Goal: Information Seeking & Learning: Compare options

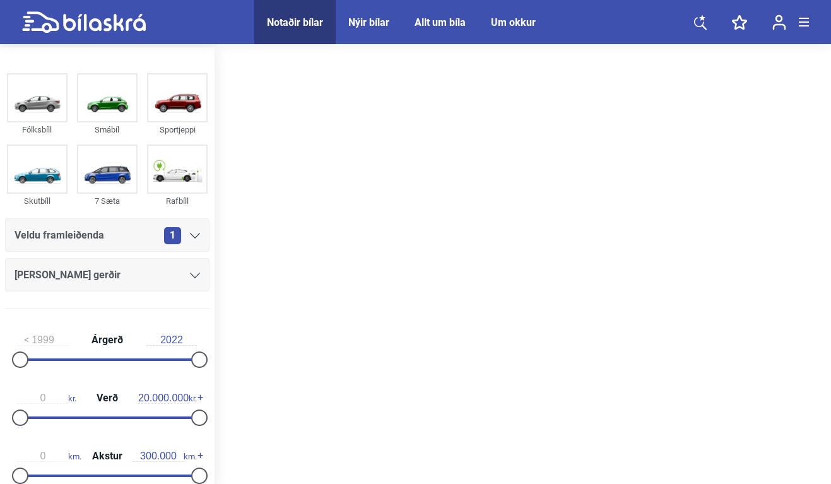
click at [164, 236] on span "1" at bounding box center [172, 235] width 17 height 17
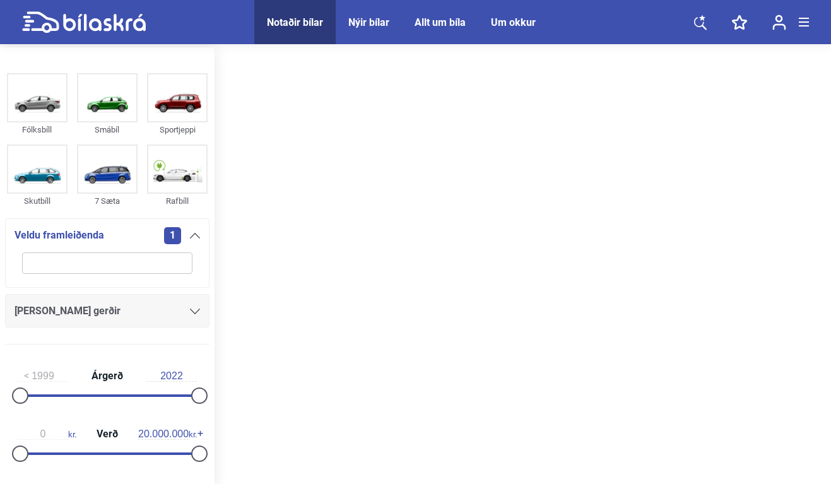
click at [184, 237] on div "1" at bounding box center [182, 235] width 36 height 17
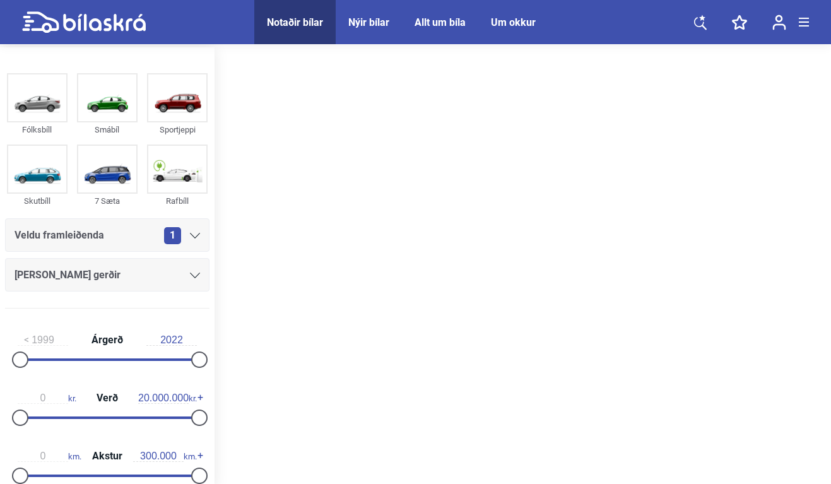
click at [314, 24] on div "Notaðir bílar" at bounding box center [295, 22] width 56 height 12
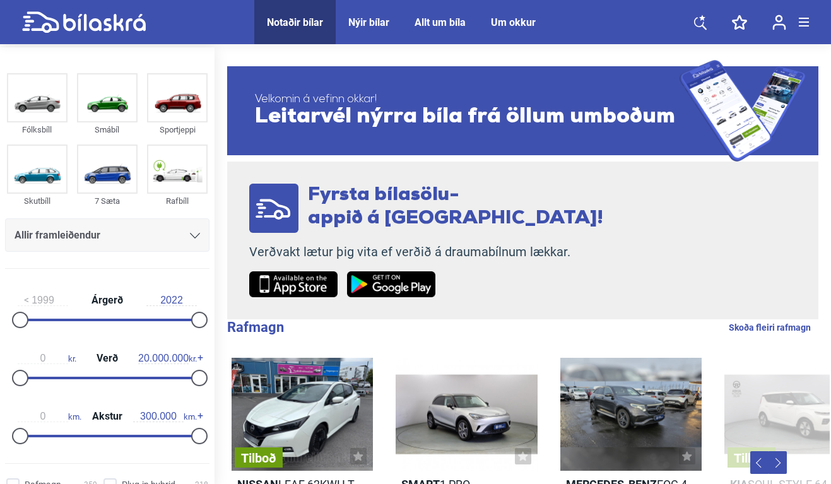
click at [704, 20] on icon at bounding box center [702, 18] width 6 height 6
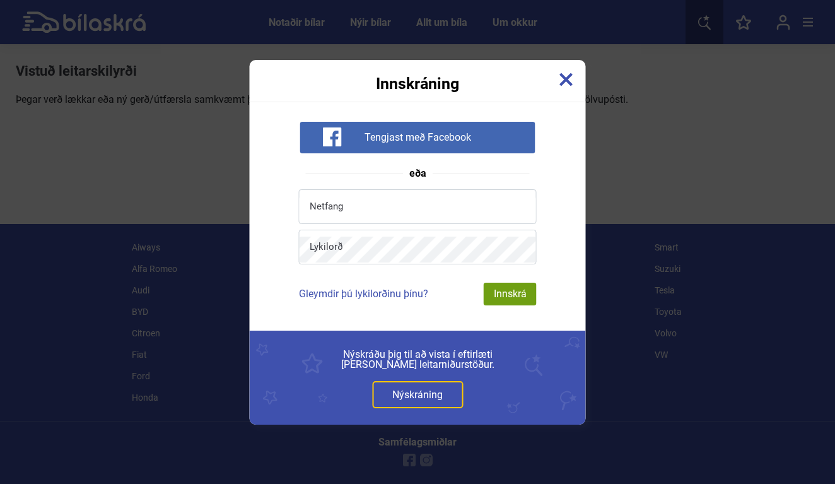
click at [581, 76] on div "Innskráning" at bounding box center [418, 76] width 336 height 32
click at [572, 76] on img at bounding box center [567, 80] width 14 height 14
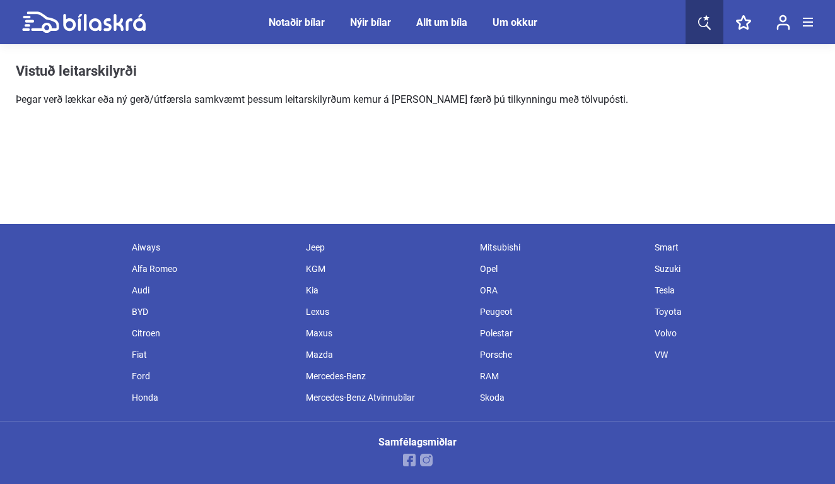
click at [296, 27] on div "Notaðir bílar" at bounding box center [297, 22] width 56 height 12
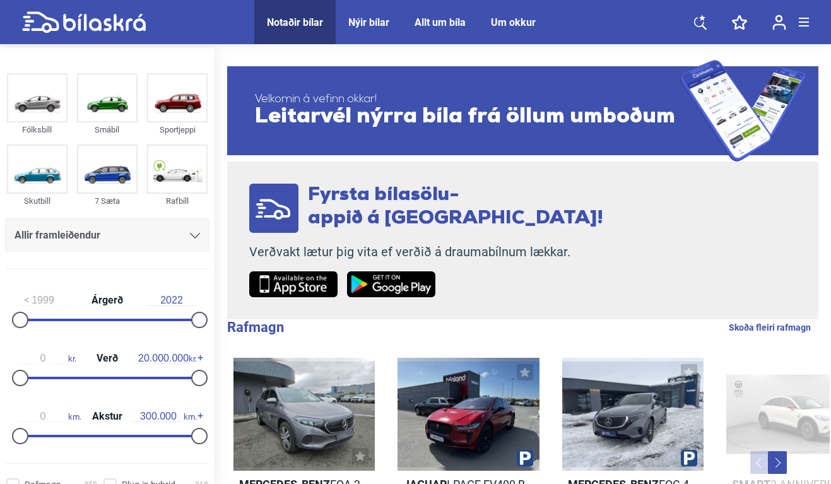
click at [136, 248] on div "Allir framleiðendur" at bounding box center [107, 234] width 204 height 33
click at [170, 238] on div "Allir framleiðendur" at bounding box center [108, 236] width 186 height 18
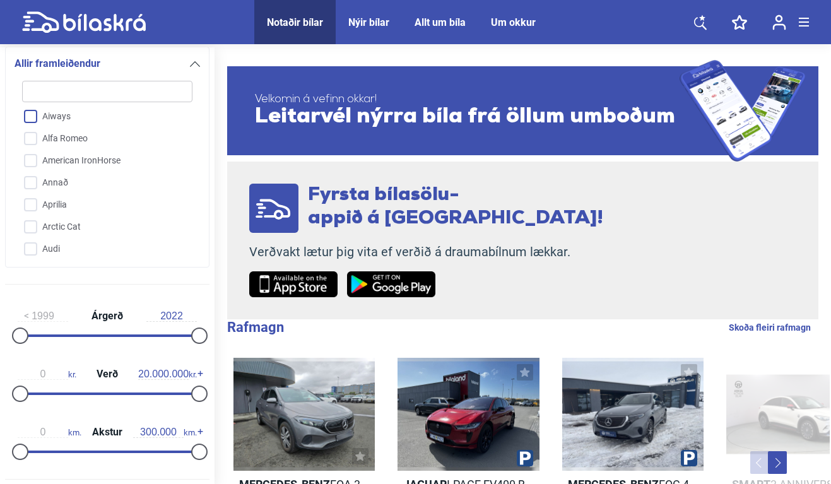
scroll to position [110, 0]
click at [33, 211] on input "Audi" at bounding box center [99, 209] width 172 height 22
checkbox input "true"
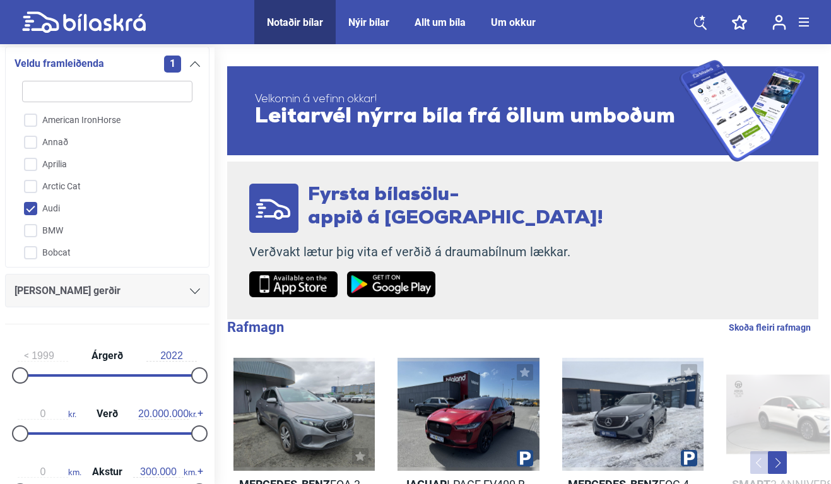
click at [178, 65] on div "1" at bounding box center [182, 64] width 36 height 17
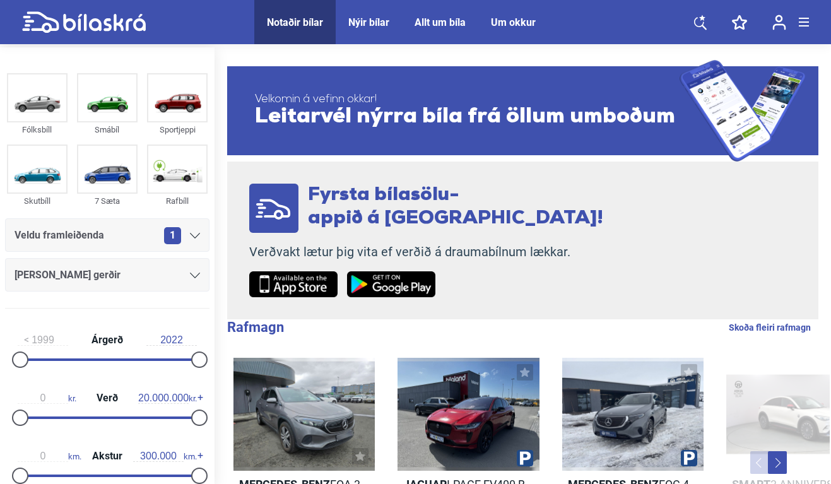
click at [158, 274] on div "[PERSON_NAME] gerðir" at bounding box center [108, 275] width 186 height 18
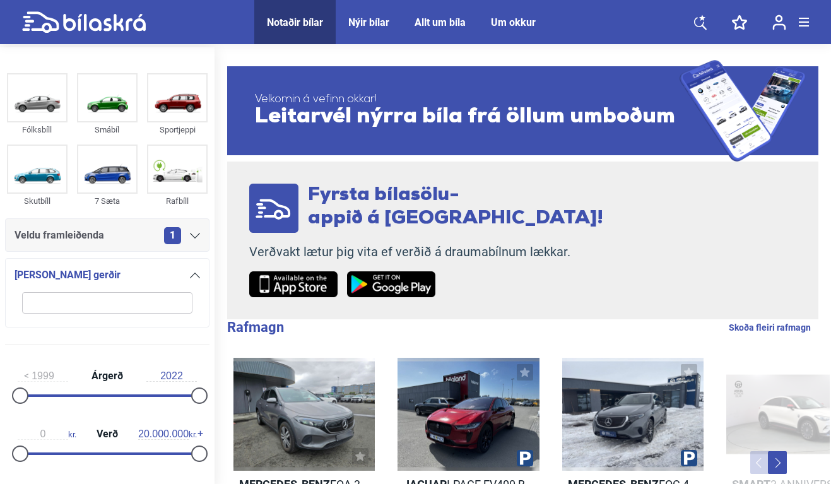
click at [169, 274] on div "[PERSON_NAME] gerðir" at bounding box center [108, 275] width 186 height 18
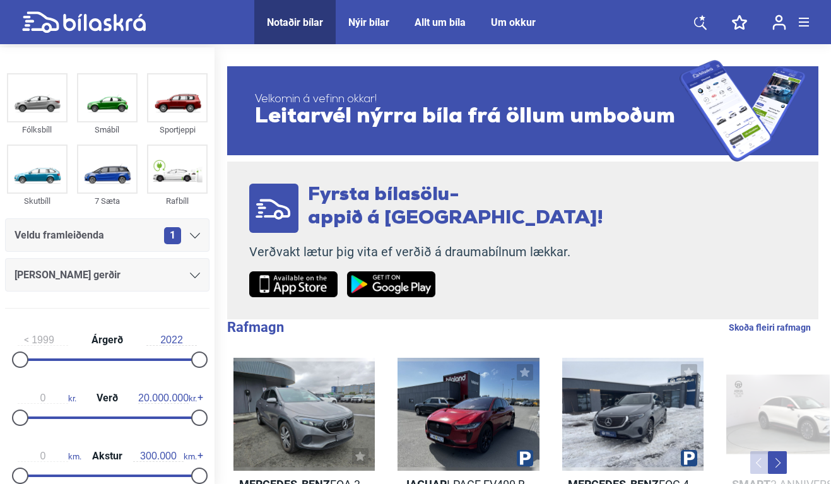
click at [637, 336] on h1 "Rafmagn Skoða fleiri rafmagn" at bounding box center [528, 327] width 603 height 16
click at [303, 24] on div "Notaðir bílar" at bounding box center [295, 22] width 56 height 12
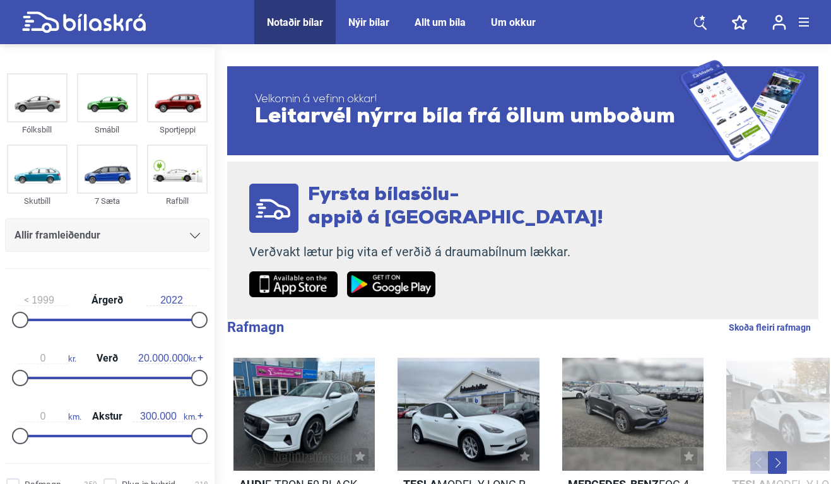
click at [147, 230] on div "Allir framleiðendur" at bounding box center [108, 236] width 186 height 18
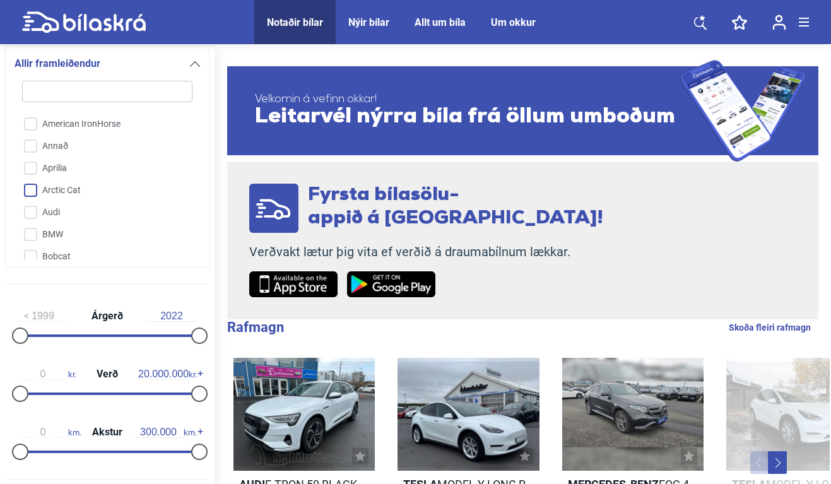
scroll to position [105, 0]
click at [34, 217] on input "Audi" at bounding box center [99, 214] width 172 height 22
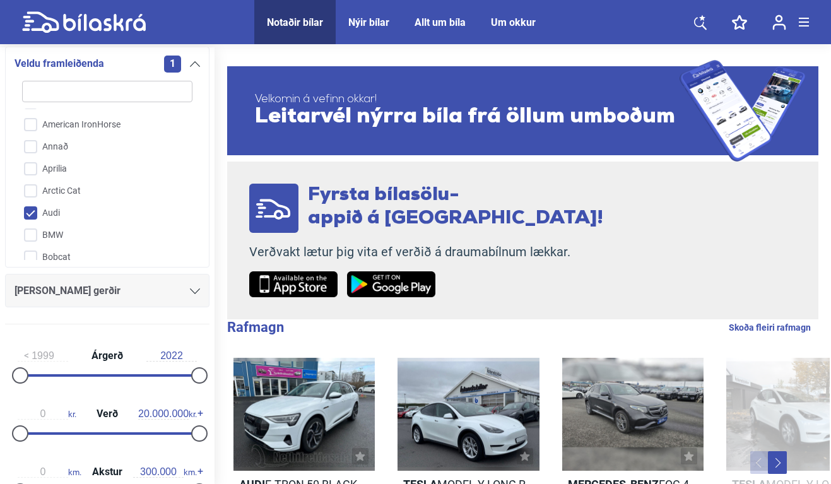
click at [34, 217] on input "Audi" at bounding box center [99, 214] width 172 height 22
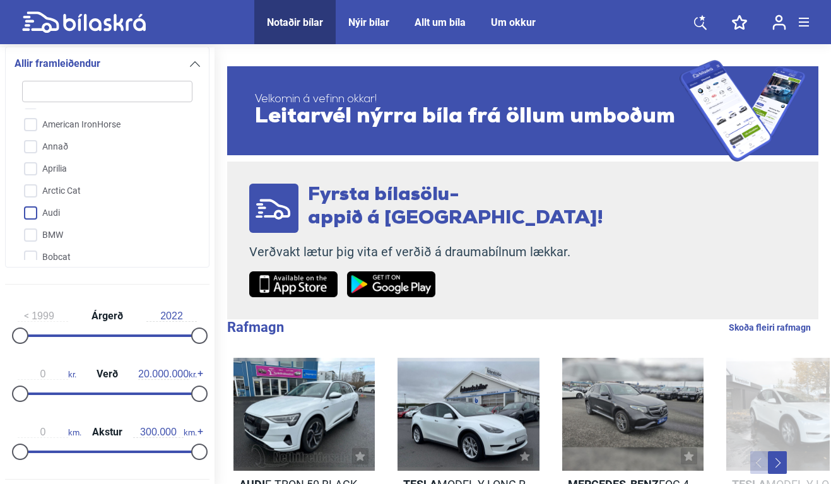
click at [34, 217] on input "Audi" at bounding box center [99, 214] width 172 height 22
checkbox input "true"
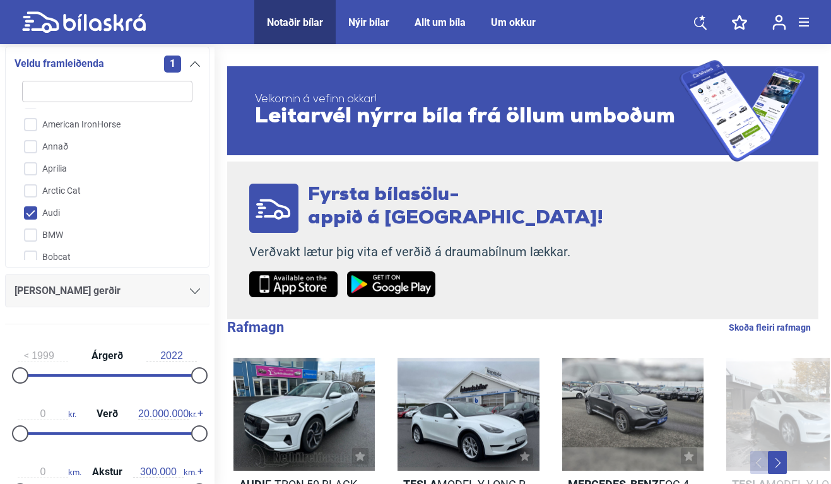
click at [182, 71] on div "1" at bounding box center [182, 64] width 36 height 17
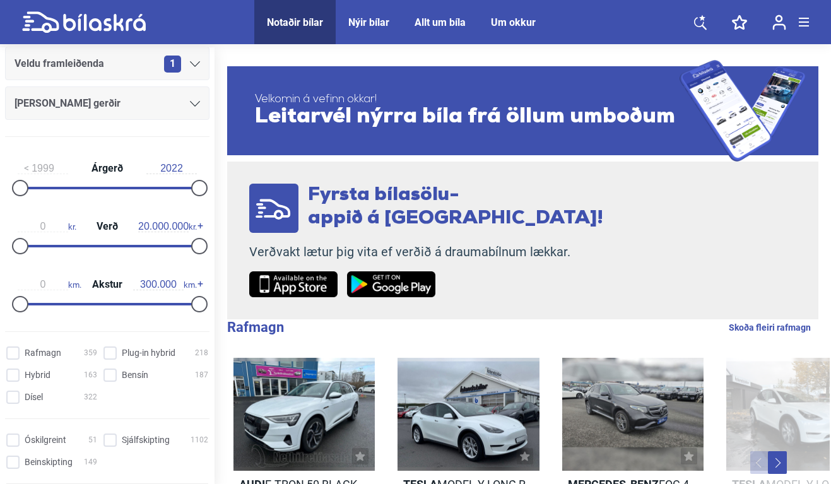
click at [174, 69] on span "1" at bounding box center [172, 64] width 17 height 17
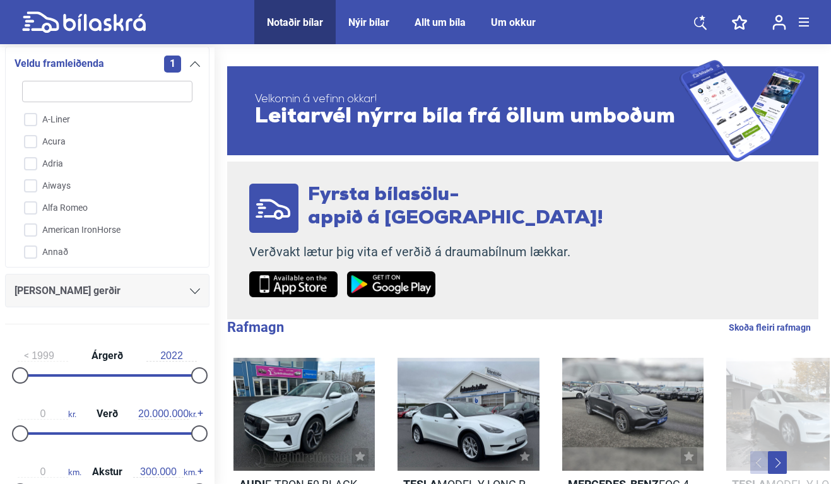
click at [174, 69] on span "1" at bounding box center [172, 64] width 17 height 17
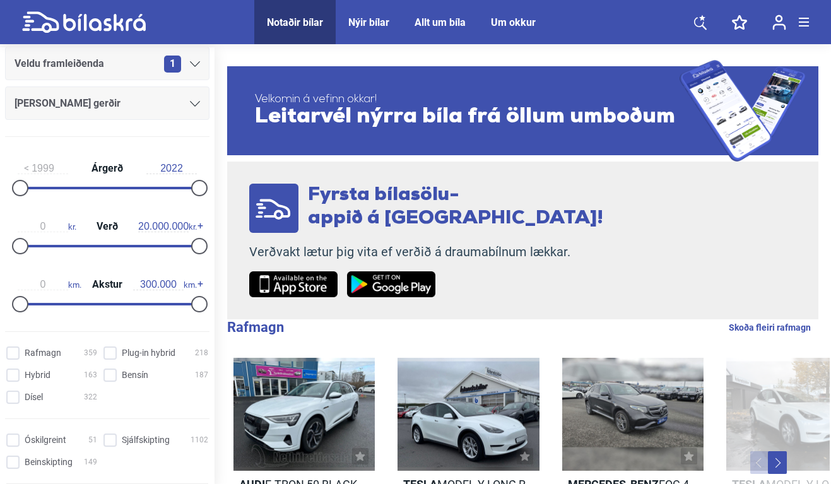
click at [170, 112] on div "[PERSON_NAME] gerðir" at bounding box center [108, 104] width 186 height 18
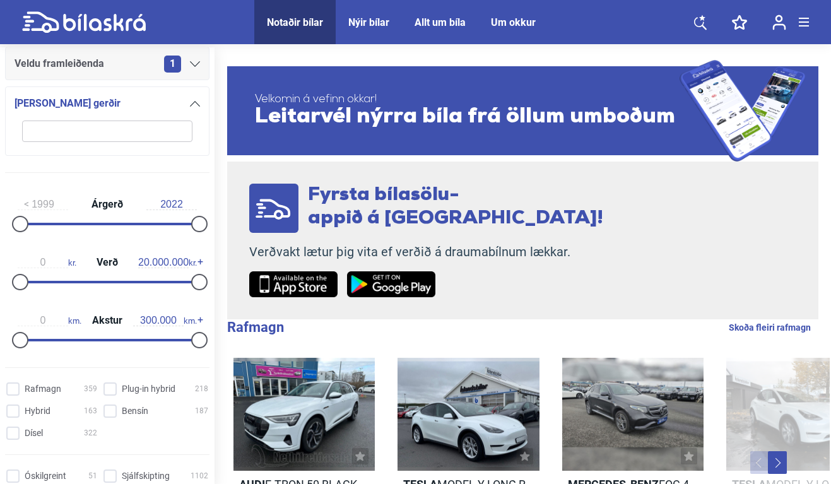
click at [170, 112] on div "[PERSON_NAME] gerðir" at bounding box center [108, 104] width 186 height 18
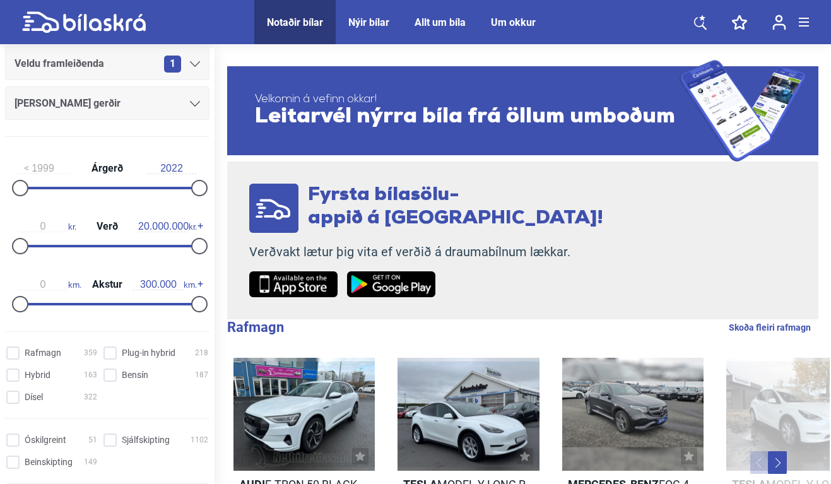
click at [199, 135] on div "Fólksbíll Smábíl Sportjeppi Skutbíll 7 Sæta Rafbíll Veldu framleiðenda 1 [PERSO…" at bounding box center [107, 22] width 215 height 249
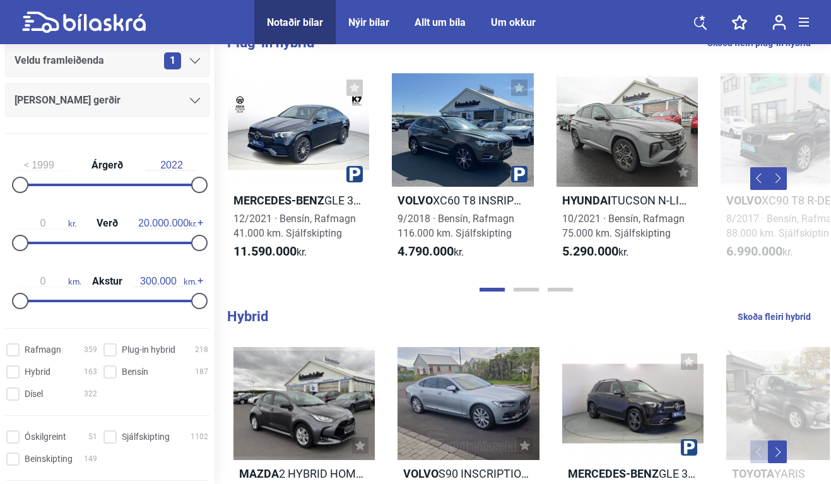
scroll to position [20, 0]
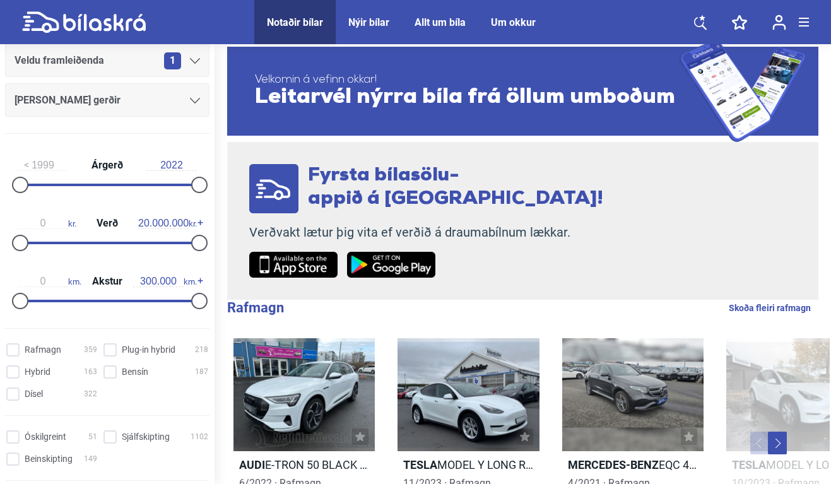
click at [97, 111] on div "[PERSON_NAME] gerðir" at bounding box center [107, 99] width 204 height 33
click at [133, 102] on div "[PERSON_NAME] gerðir" at bounding box center [108, 100] width 186 height 18
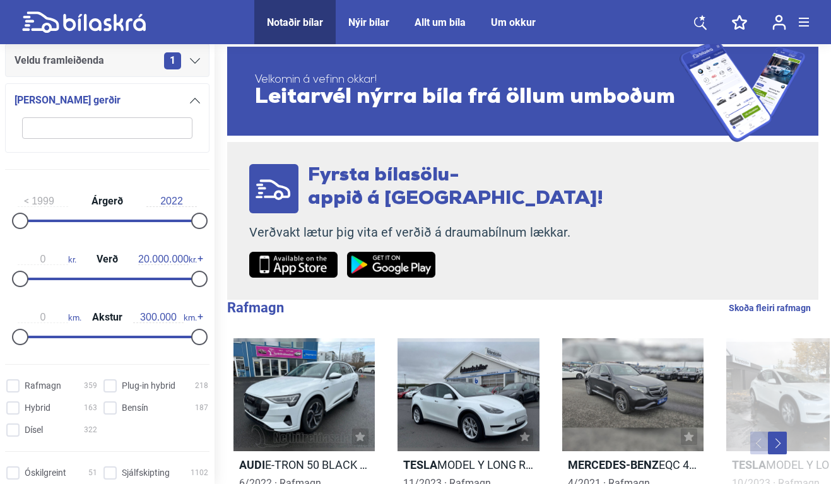
click at [129, 131] on input "search" at bounding box center [107, 127] width 170 height 21
click at [162, 131] on input "search" at bounding box center [107, 127] width 170 height 21
click at [189, 108] on div "[PERSON_NAME] gerðir" at bounding box center [108, 100] width 186 height 18
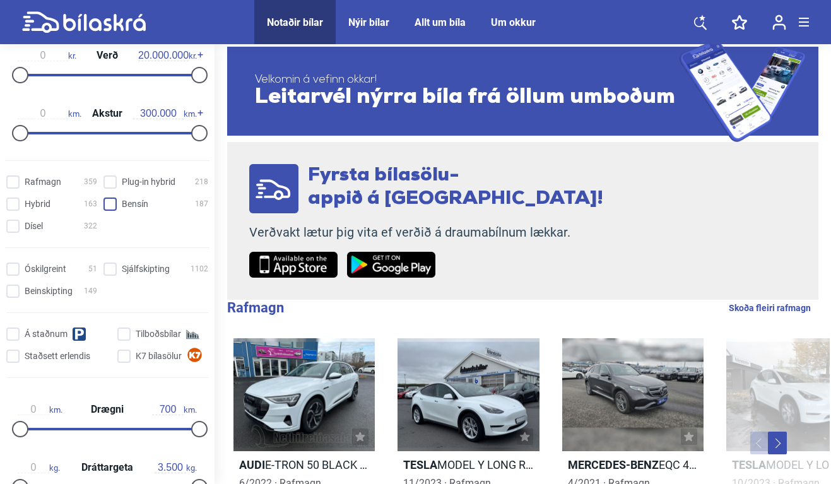
scroll to position [340, 0]
click at [108, 208] on input "Bensín 187" at bounding box center [157, 204] width 105 height 13
checkbox input "true"
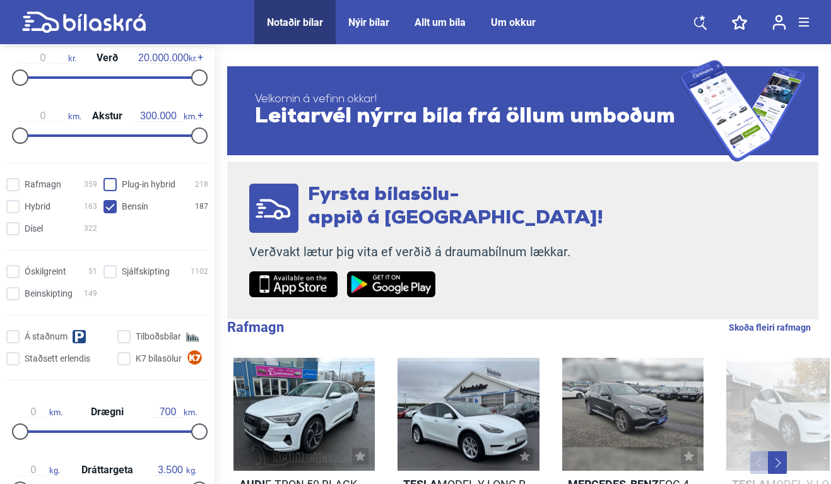
click at [114, 186] on hybrid "Plug-in hybrid 218" at bounding box center [157, 185] width 105 height 13
checkbox hybrid "true"
click at [20, 184] on input "Rafmagn 359" at bounding box center [53, 185] width 91 height 13
checkbox input "true"
click at [20, 206] on input "Hybrid 163" at bounding box center [53, 207] width 91 height 13
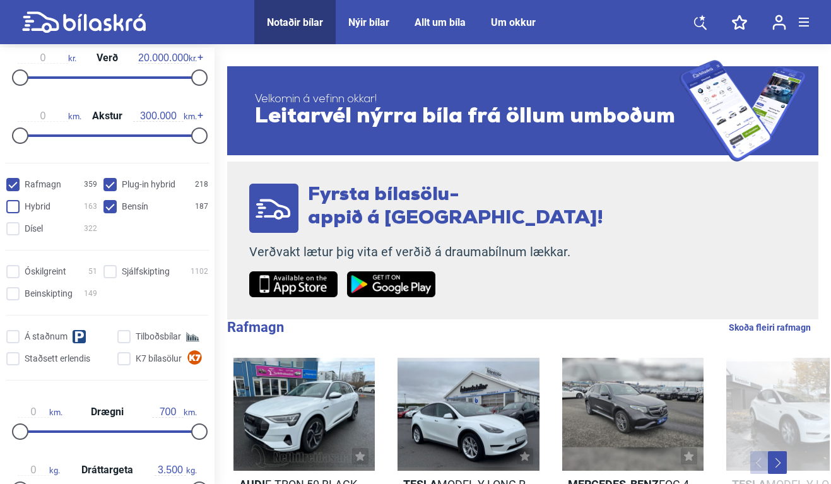
checkbox input "true"
click at [16, 216] on div "Rafmagn 359 Plug-in hybrid 218 Hybrid 163 Bensín 187 Dísel 322" at bounding box center [107, 207] width 215 height 66
click at [16, 228] on input "Dísel 322" at bounding box center [53, 229] width 91 height 13
checkbox input "true"
click at [107, 206] on input "Bensín 187" at bounding box center [157, 207] width 105 height 13
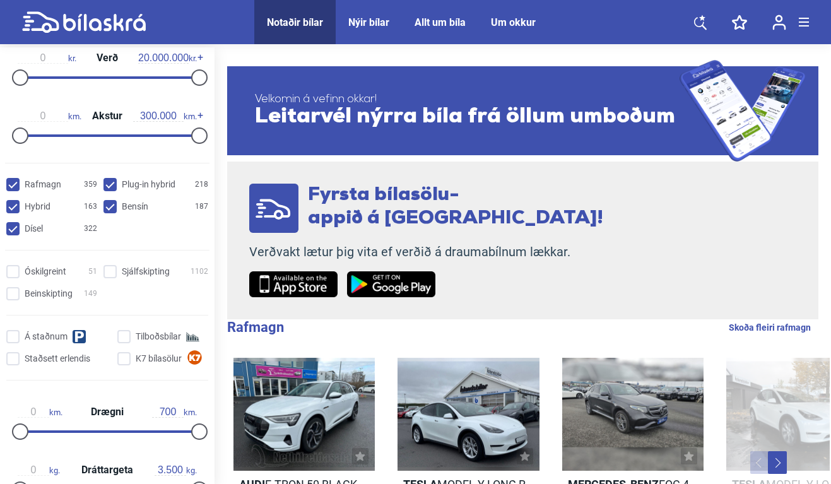
checkbox input "false"
click at [109, 177] on div "Rafmagn 359 Plug-in hybrid 218 Hybrid 163 Bensín 187 Dísel 322" at bounding box center [107, 207] width 215 height 66
click at [11, 187] on input "Rafmagn 359" at bounding box center [53, 185] width 91 height 13
checkbox input "false"
click at [10, 200] on div "Rafmagn 359 Plug-in hybrid 218 Hybrid 163 Bensín 187 Dísel 322" at bounding box center [107, 207] width 215 height 66
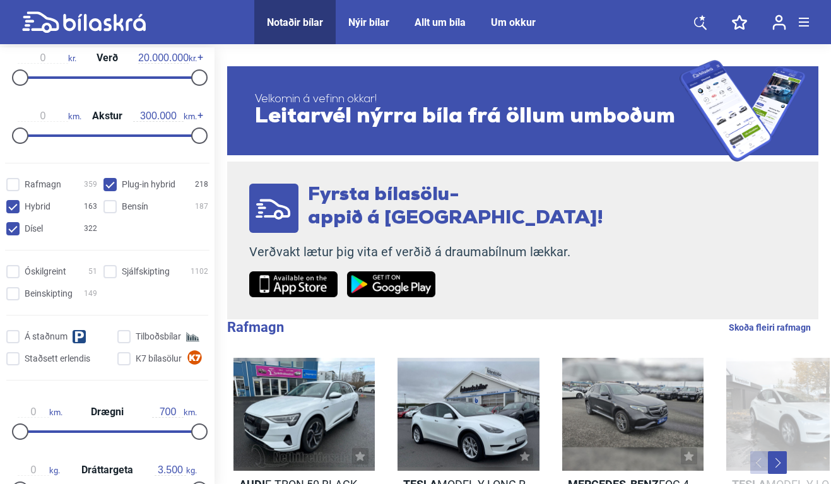
click at [10, 204] on input "Hybrid 163" at bounding box center [53, 207] width 91 height 13
checkbox input "false"
click at [11, 223] on div "Rafmagn 359 Plug-in hybrid 218 Hybrid 163 Bensín 187 Dísel 322" at bounding box center [107, 207] width 215 height 66
click at [111, 181] on hybrid "Plug-in hybrid 218" at bounding box center [157, 185] width 105 height 13
checkbox hybrid "false"
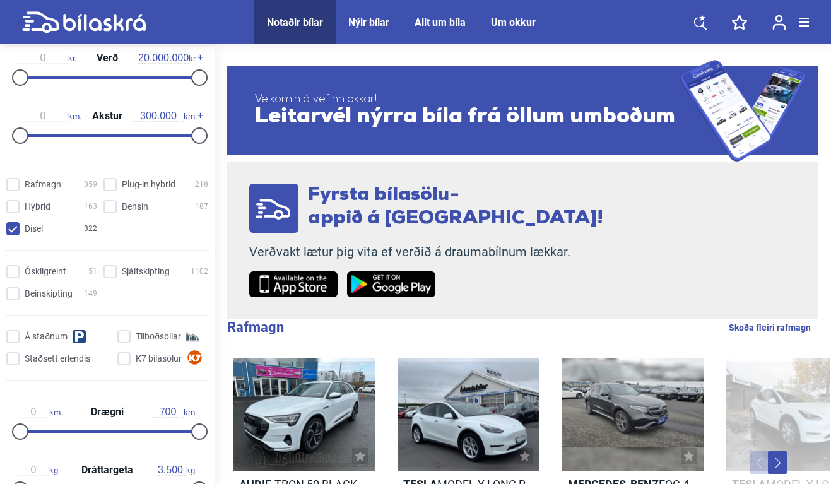
click at [11, 231] on input "Dísel 322" at bounding box center [53, 229] width 91 height 13
checkbox input "false"
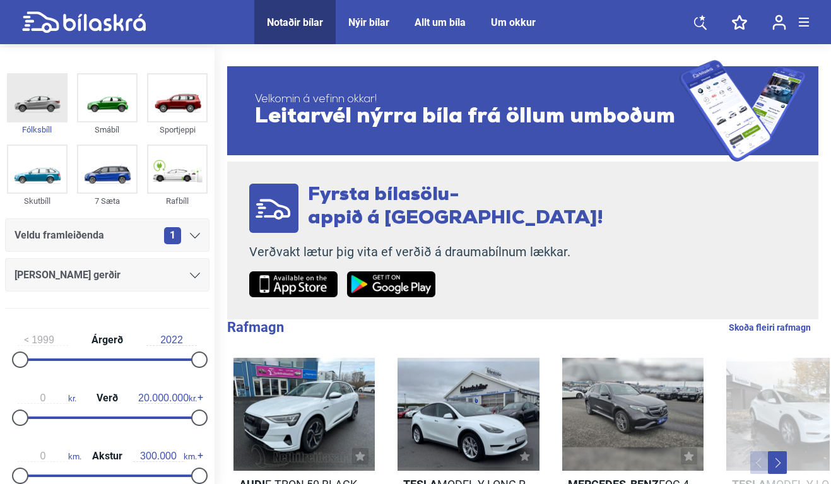
click at [46, 96] on img at bounding box center [37, 97] width 58 height 47
click at [55, 97] on img at bounding box center [37, 97] width 58 height 47
click at [102, 27] on icon at bounding box center [84, 22] width 124 height 22
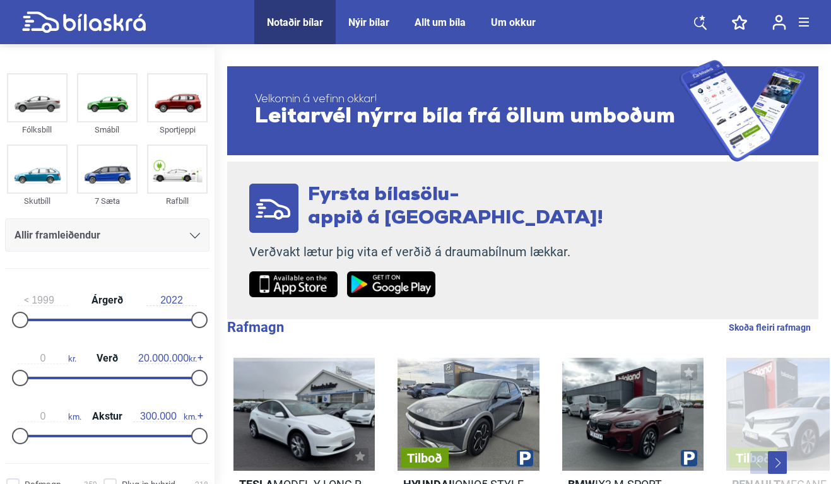
click at [179, 247] on div "Allir framleiðendur" at bounding box center [107, 234] width 204 height 33
click at [155, 199] on div "Rafbíll" at bounding box center [177, 201] width 61 height 15
click at [165, 225] on div "Allir framleiðendur" at bounding box center [107, 234] width 204 height 33
click at [176, 194] on div "Rafbíll" at bounding box center [177, 201] width 61 height 15
checkbox input "false"
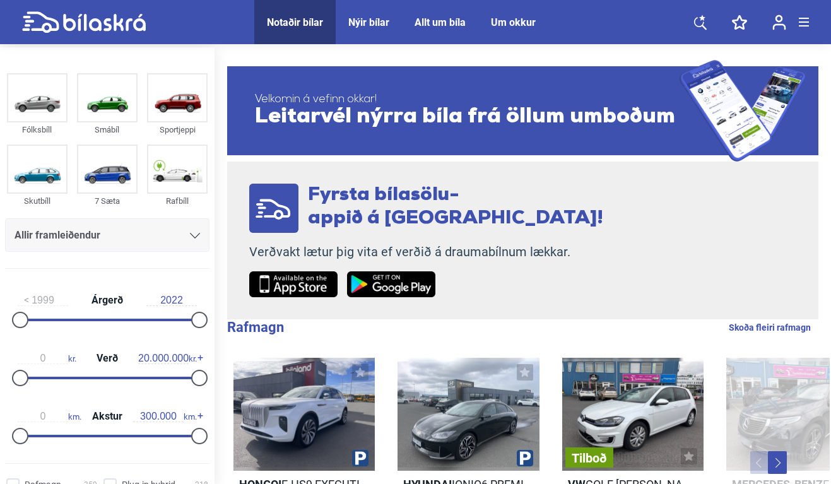
click at [178, 233] on div "Allir framleiðendur" at bounding box center [108, 236] width 186 height 18
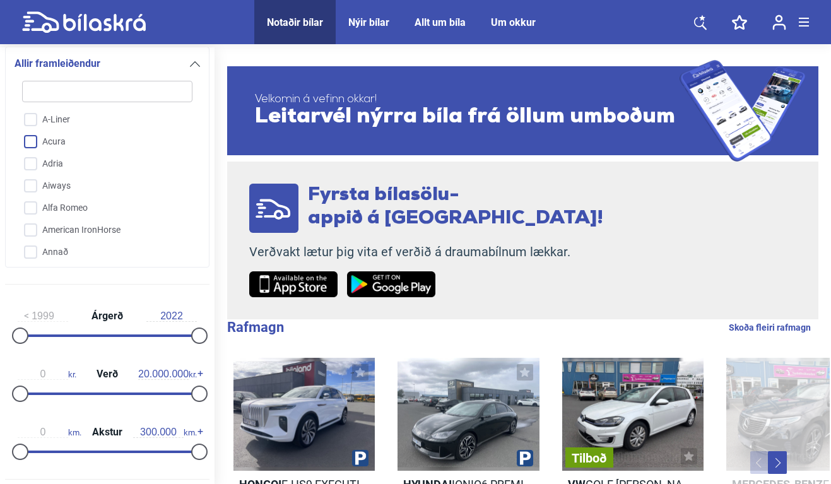
scroll to position [73, 0]
click at [36, 247] on input "Audi" at bounding box center [99, 246] width 172 height 22
checkbox input "true"
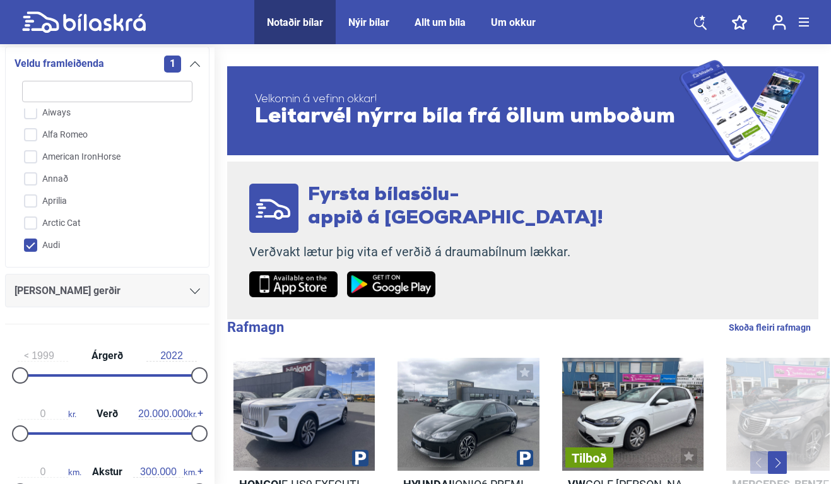
click at [190, 69] on div "1" at bounding box center [182, 64] width 36 height 17
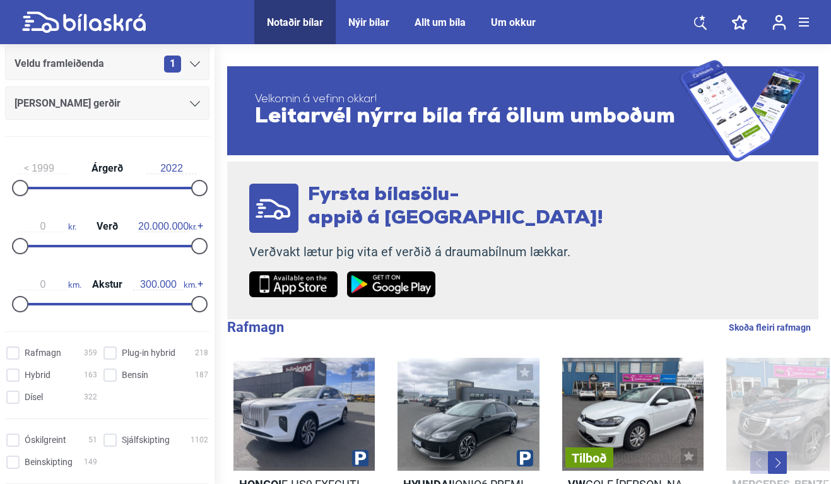
click at [88, 32] on icon at bounding box center [84, 22] width 124 height 22
